Goal: Information Seeking & Learning: Learn about a topic

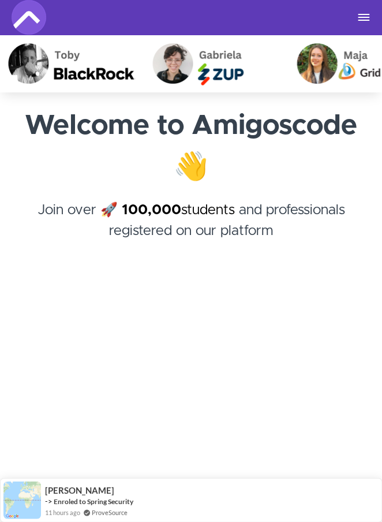
click at [360, 27] on div "Courses Business and Teams Roadmap 🆕 Join the Community Successful Stories 🥳 Lo…" at bounding box center [191, 17] width 359 height 35
click at [363, 24] on div "Courses Business and Teams Roadmap 🆕 Join the Community Successful Stories 🥳 Lo…" at bounding box center [191, 17] width 359 height 35
click at [366, 18] on button "Toggle navigation" at bounding box center [364, 17] width 14 height 9
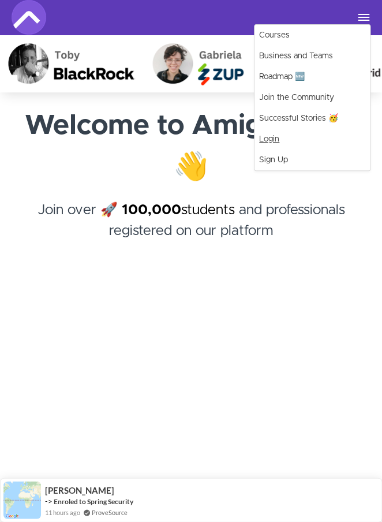
click at [277, 135] on link "Login" at bounding box center [313, 139] width 116 height 21
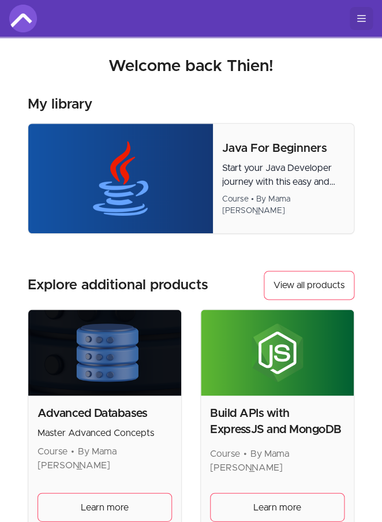
click at [362, 23] on icon "Toggle menu" at bounding box center [362, 19] width 12 height 12
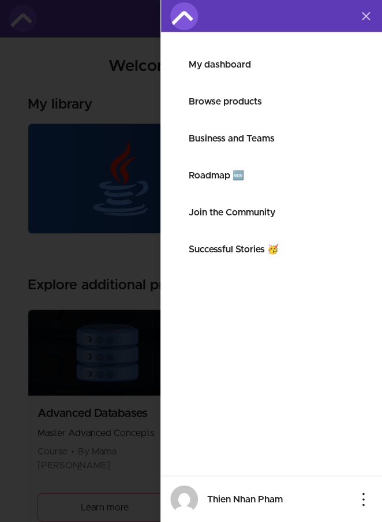
click at [213, 66] on link "My dashboard" at bounding box center [272, 65] width 166 height 14
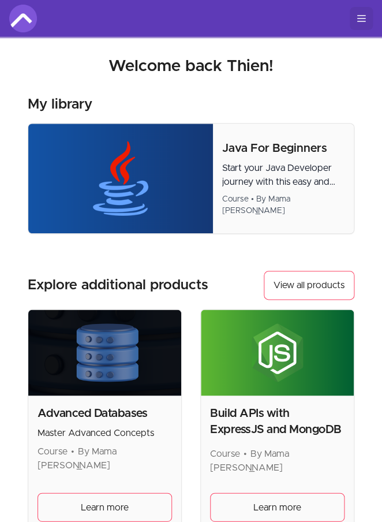
click at [359, 16] on line "Toggle menu" at bounding box center [362, 16] width 8 height 0
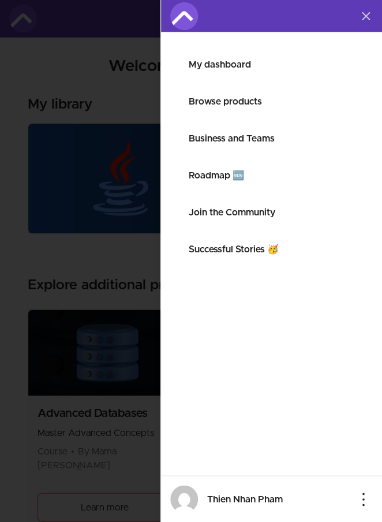
click at [217, 183] on li "Roadmap 🆕" at bounding box center [272, 176] width 184 height 28
click at [217, 181] on link "Roadmap 🆕" at bounding box center [272, 176] width 166 height 14
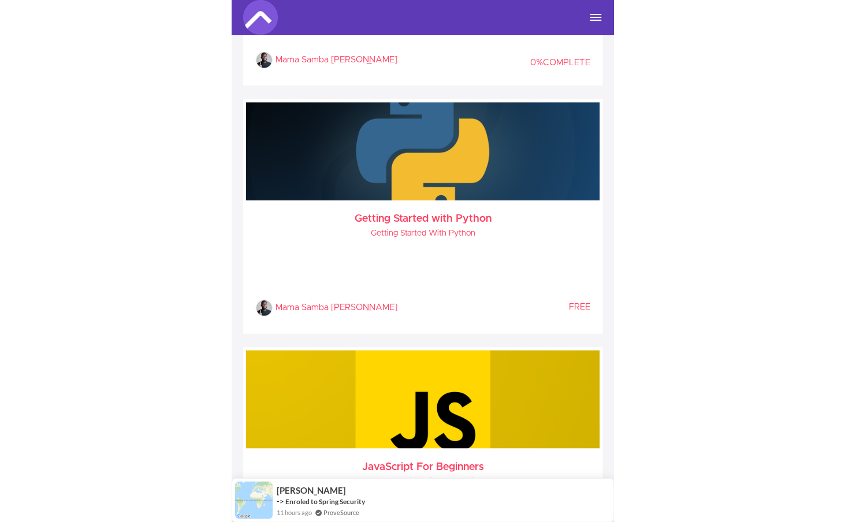
scroll to position [878, 0]
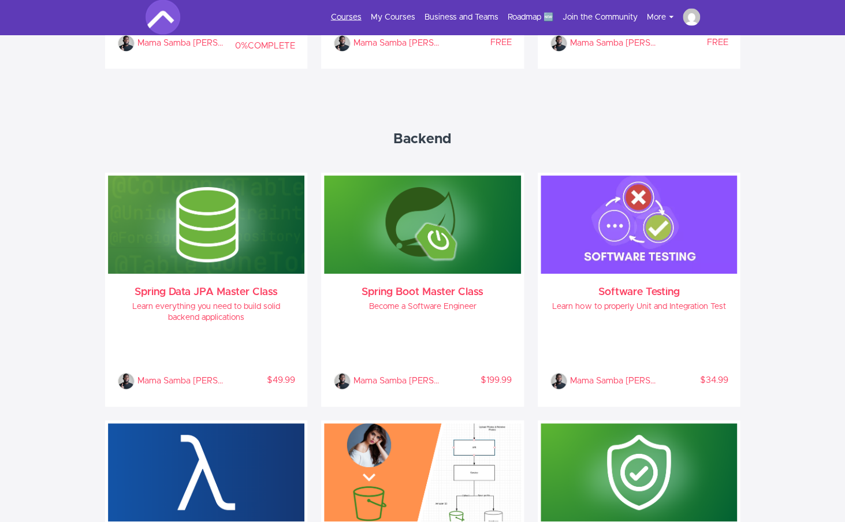
click at [351, 18] on link "Courses" at bounding box center [346, 18] width 31 height 12
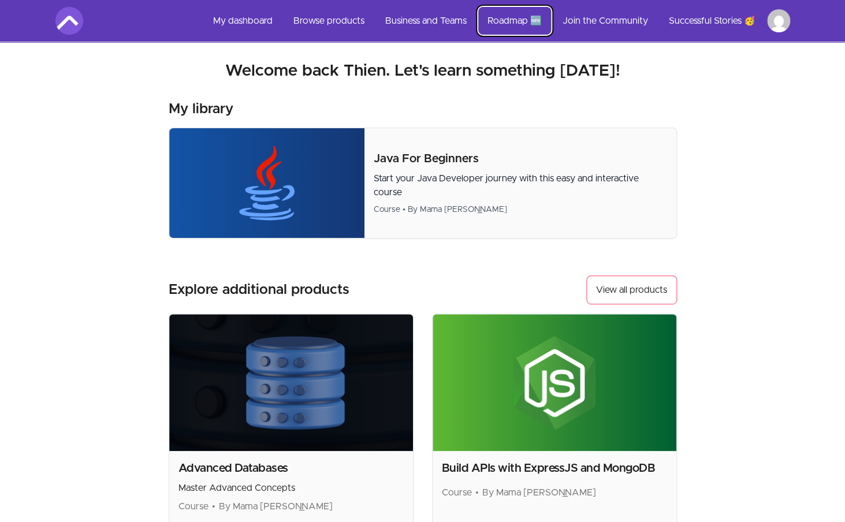
click at [504, 21] on link "Roadmap 🆕" at bounding box center [514, 21] width 73 height 28
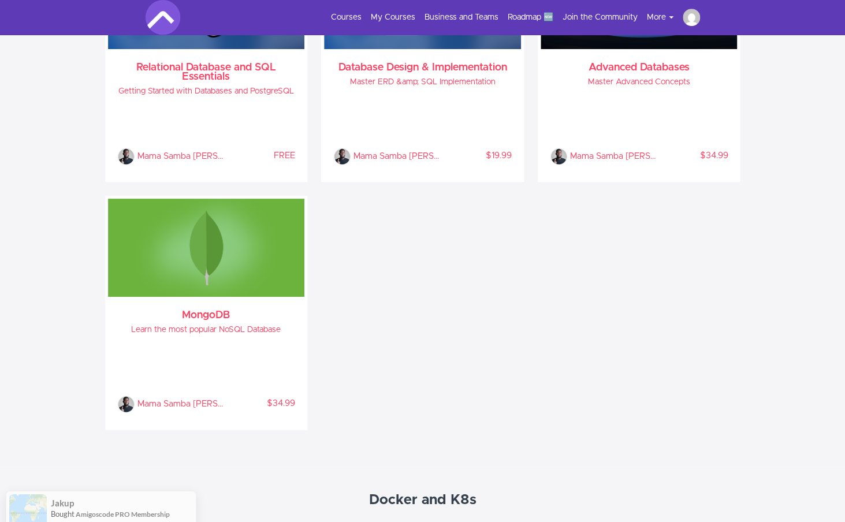
scroll to position [1938, 0]
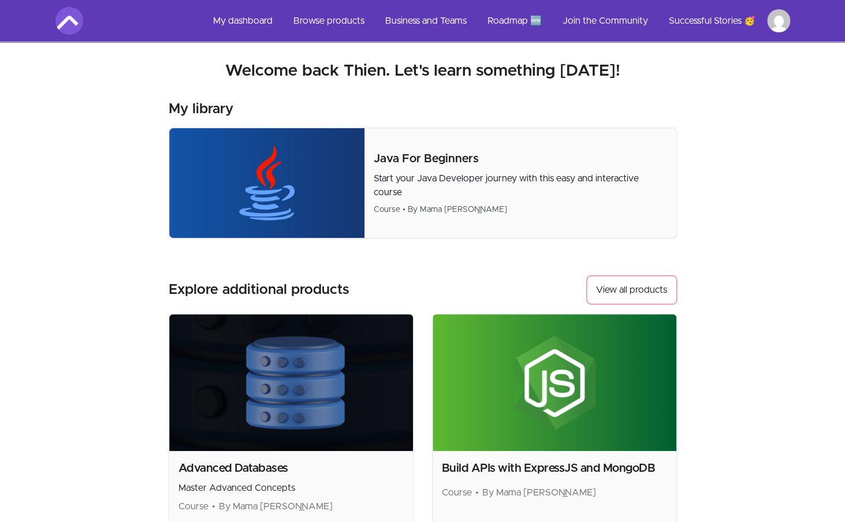
click at [776, 26] on html "Skip to main content Main menu Includes navigation links and user settings My d…" at bounding box center [422, 371] width 845 height 742
click at [778, 28] on html "Skip to main content Main menu Includes navigation links and user settings My d…" at bounding box center [422, 371] width 845 height 742
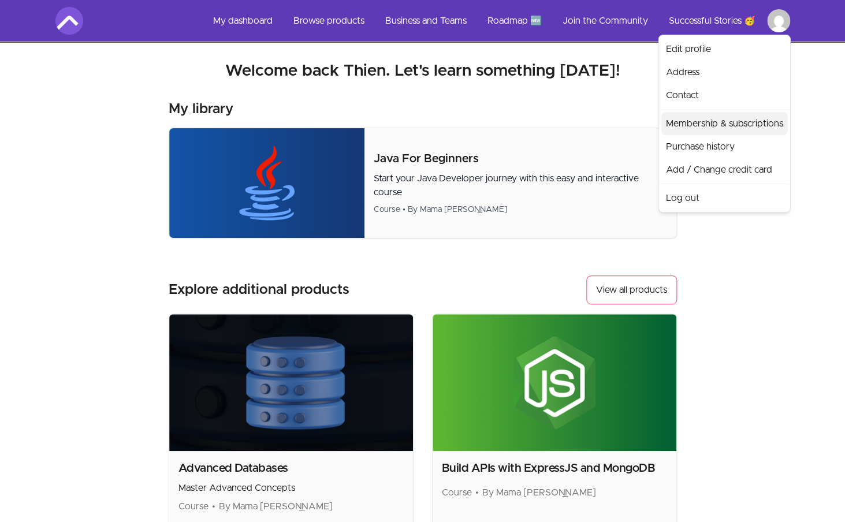
click at [717, 117] on link "Membership & subscriptions" at bounding box center [724, 123] width 126 height 23
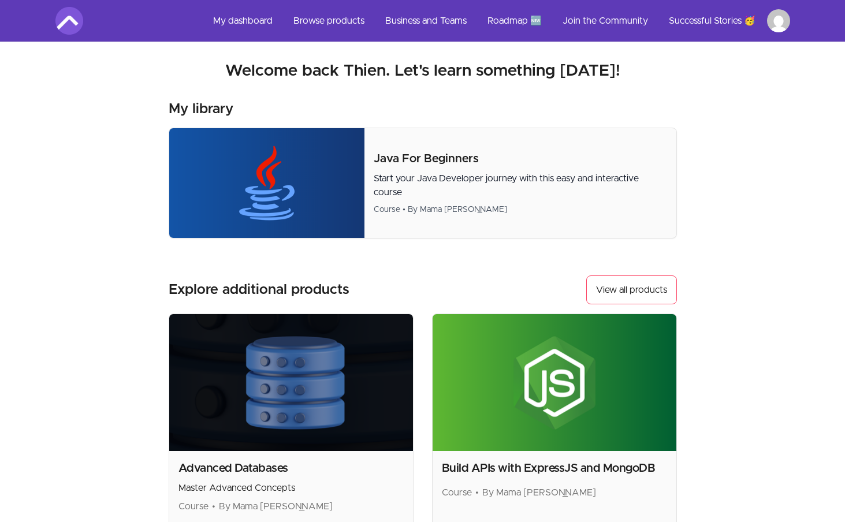
scroll to position [220, 0]
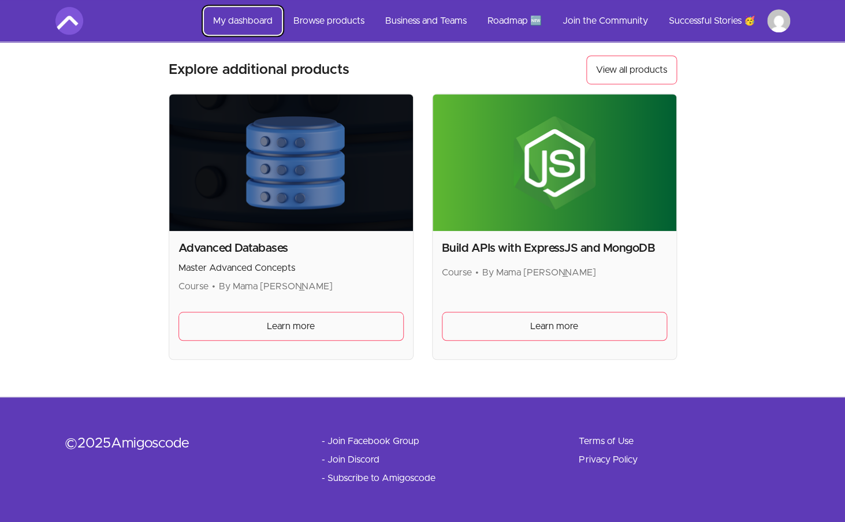
click at [235, 25] on link "My dashboard" at bounding box center [243, 21] width 78 height 28
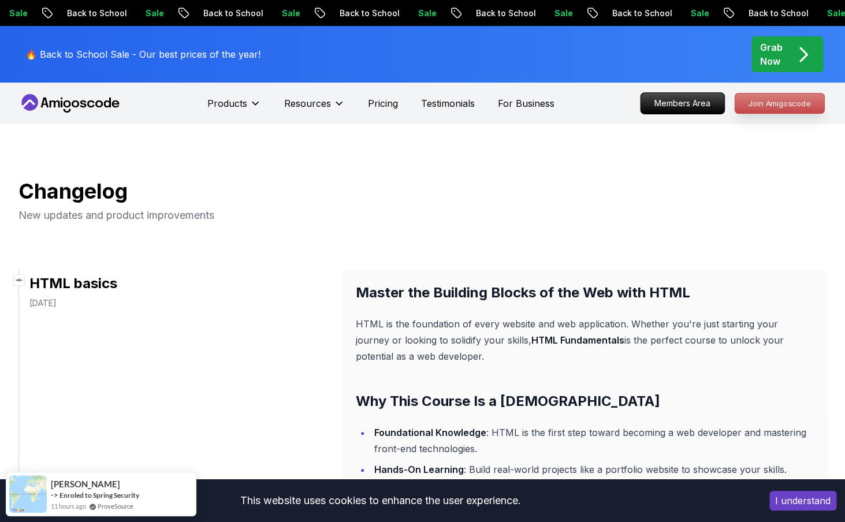
click at [763, 104] on p "Join Amigoscode" at bounding box center [780, 104] width 90 height 20
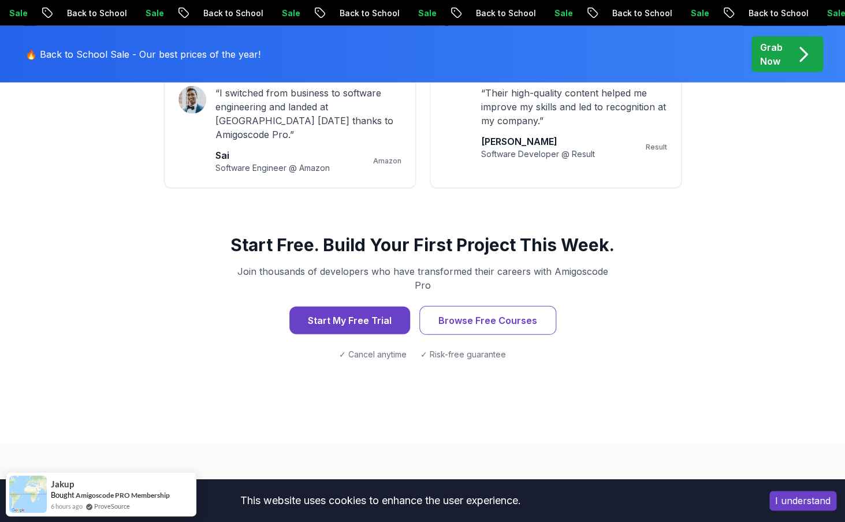
scroll to position [1129, 0]
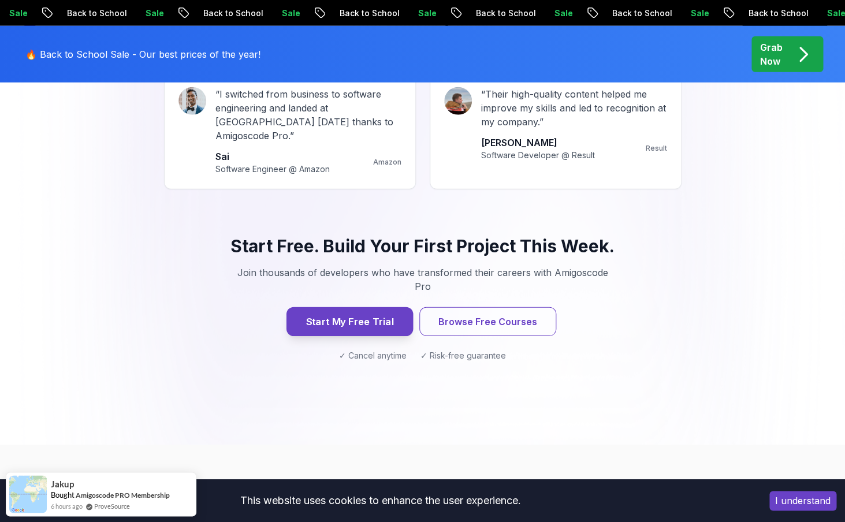
click at [362, 307] on button "Start My Free Trial" at bounding box center [349, 321] width 126 height 29
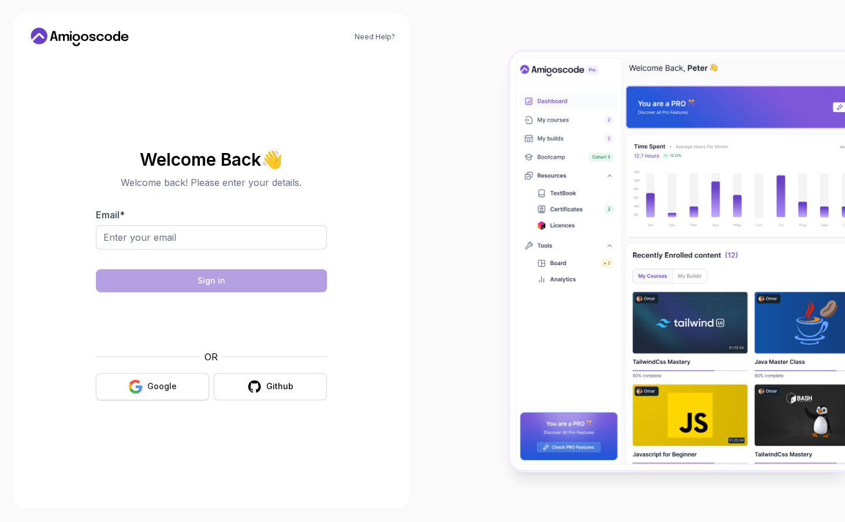
click at [205, 374] on button "Google" at bounding box center [152, 386] width 113 height 27
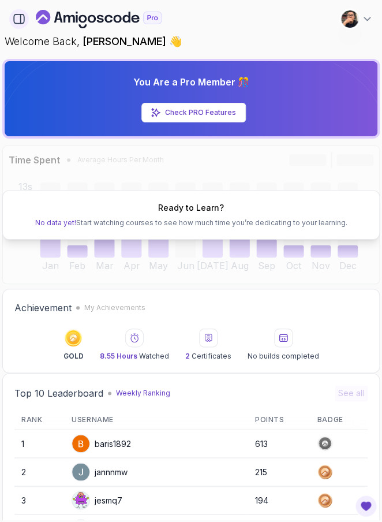
click at [23, 23] on icon "button" at bounding box center [19, 18] width 10 height 9
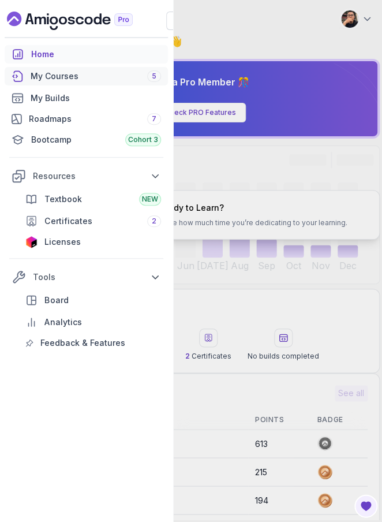
click at [68, 83] on link "My Courses 5" at bounding box center [86, 76] width 163 height 18
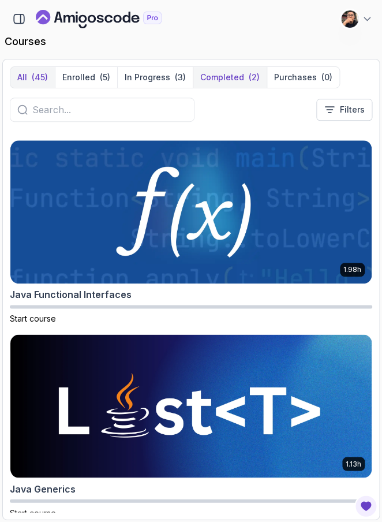
click at [200, 82] on p "Completed" at bounding box center [222, 78] width 44 height 12
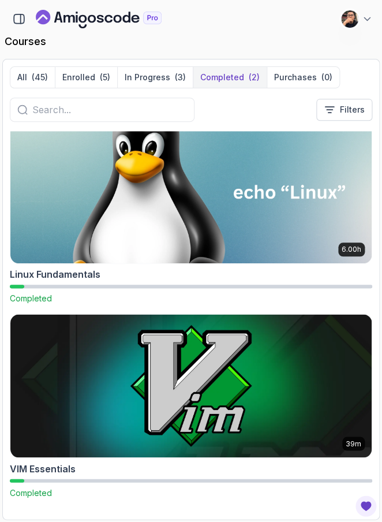
scroll to position [12, 0]
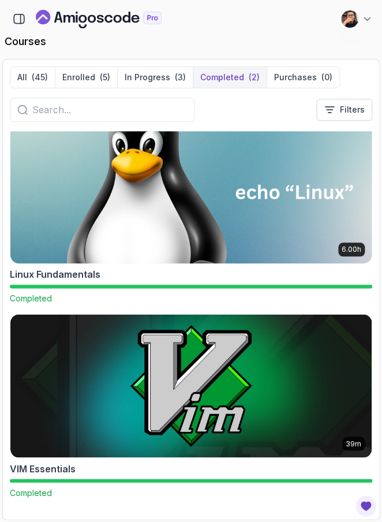
click at [114, 256] on img at bounding box center [190, 192] width 379 height 150
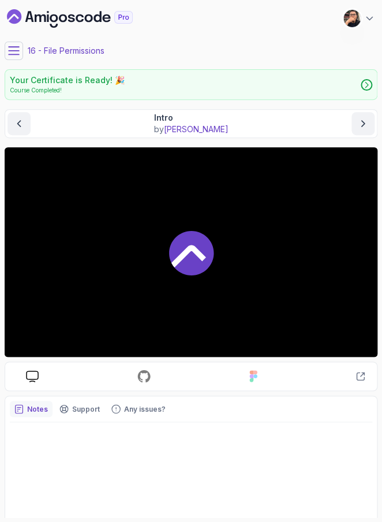
scroll to position [34, 0]
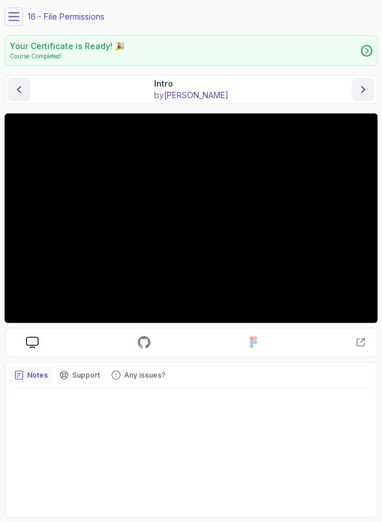
click at [19, 23] on button at bounding box center [14, 17] width 18 height 18
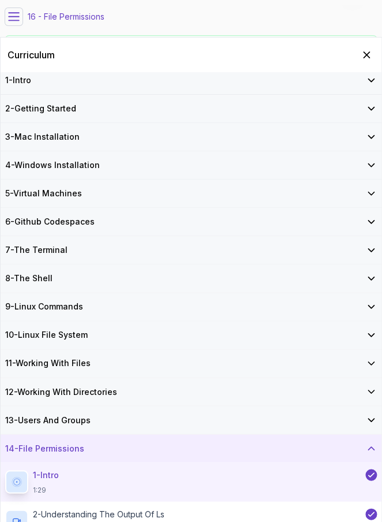
scroll to position [0, 0]
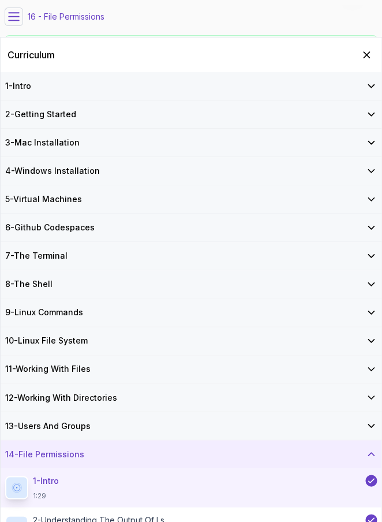
click at [81, 207] on div "5 - Virtual Machines" at bounding box center [191, 199] width 381 height 28
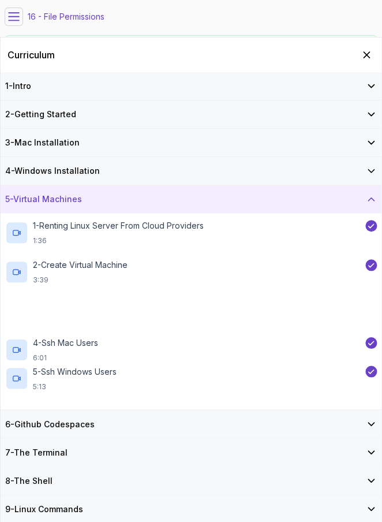
click at [81, 207] on div "5 - Virtual Machines" at bounding box center [191, 199] width 381 height 28
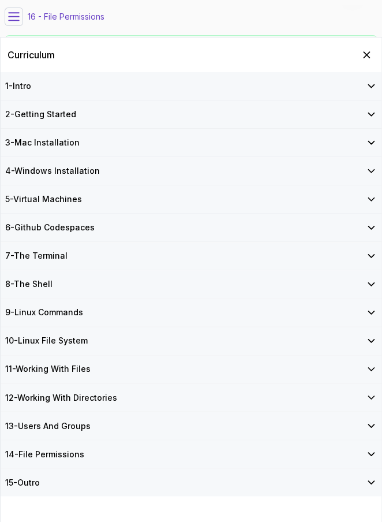
click at [64, 232] on h3 "6 - Github Codespaces" at bounding box center [50, 228] width 90 height 12
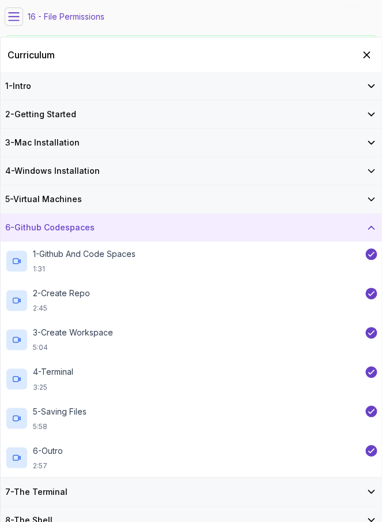
click at [64, 232] on h3 "6 - Github Codespaces" at bounding box center [50, 228] width 90 height 12
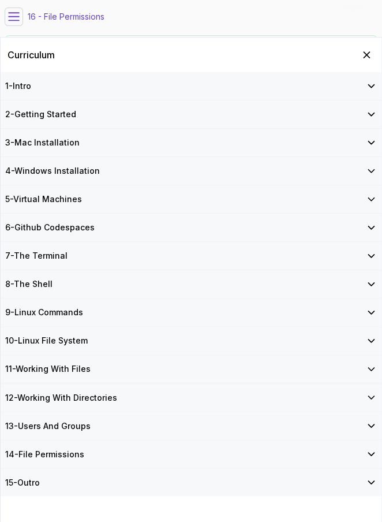
click at [54, 256] on h3 "7 - The Terminal" at bounding box center [36, 256] width 62 height 12
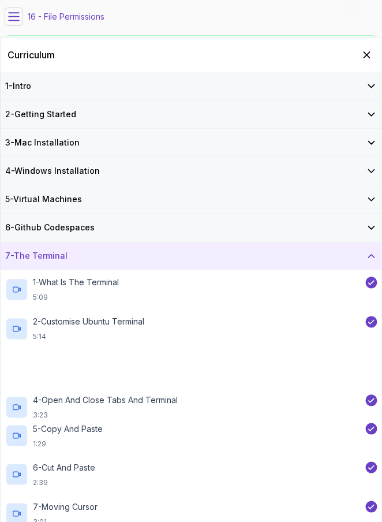
click at [54, 256] on h3 "7 - The Terminal" at bounding box center [36, 256] width 62 height 12
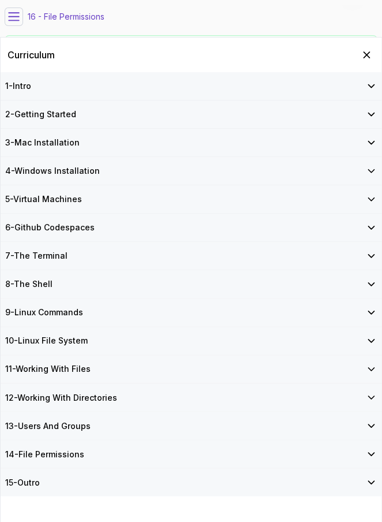
click at [50, 304] on div "9 - Linux Commands" at bounding box center [191, 313] width 381 height 28
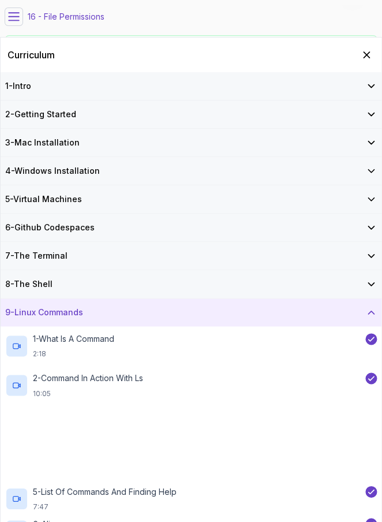
click at [50, 304] on div "9 - Linux Commands" at bounding box center [191, 313] width 381 height 28
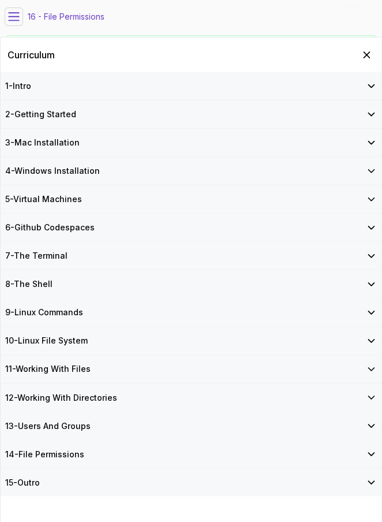
click at [60, 337] on h3 "10 - Linux File System" at bounding box center [46, 341] width 83 height 12
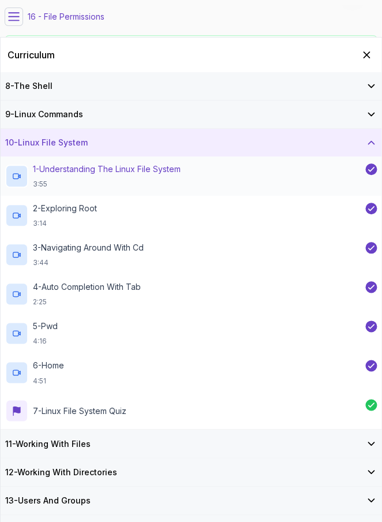
scroll to position [210, 0]
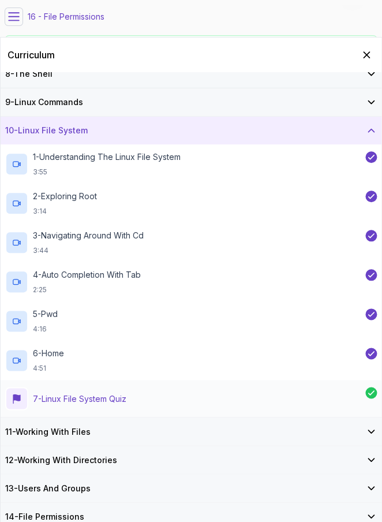
click at [85, 404] on p "7 - Linux File System Quiz" at bounding box center [80, 399] width 94 height 12
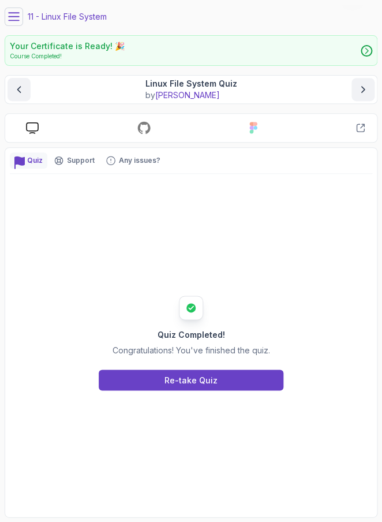
click at [35, 127] on icon at bounding box center [32, 128] width 13 height 12
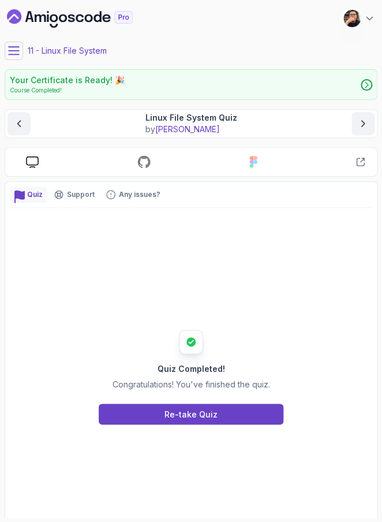
click at [32, 131] on div "Linux File System Quiz by [PERSON_NAME]" at bounding box center [191, 123] width 367 height 23
click at [29, 129] on button "previous content" at bounding box center [19, 123] width 23 height 23
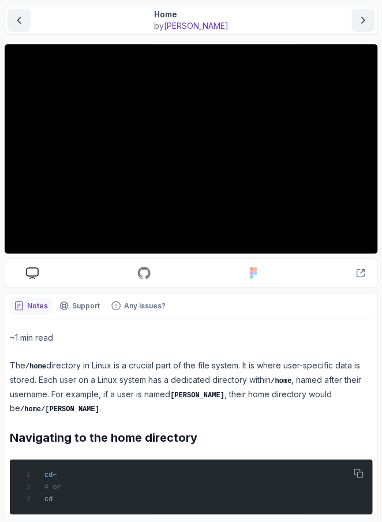
scroll to position [107, 0]
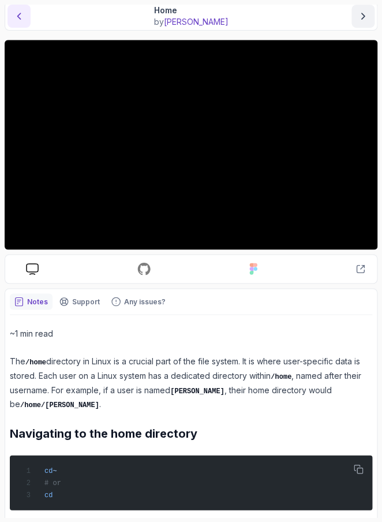
click at [19, 22] on button "previous content" at bounding box center [19, 16] width 23 height 23
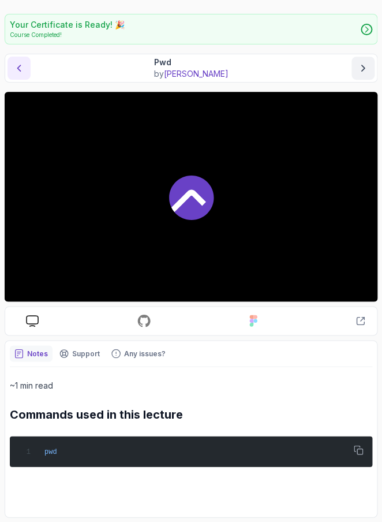
scroll to position [55, 0]
